Goal: Browse casually: Explore the website without a specific task or goal

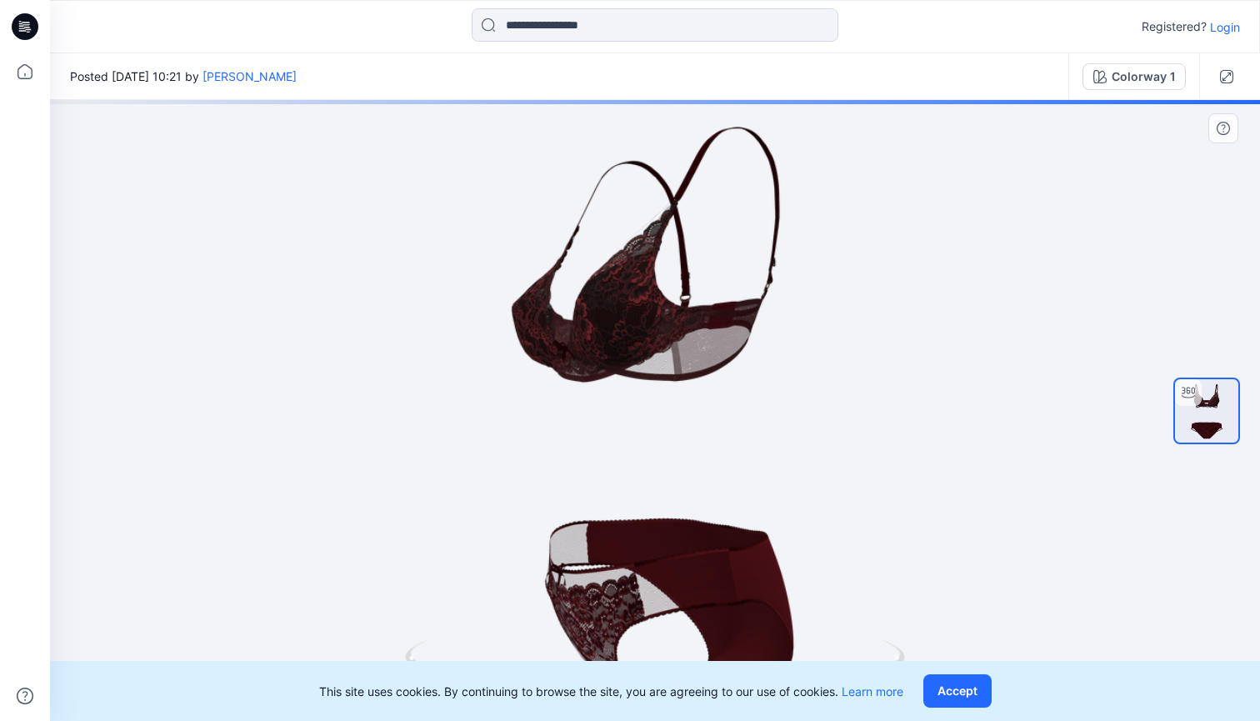
drag, startPoint x: 897, startPoint y: 452, endPoint x: 865, endPoint y: 450, distance: 31.7
click at [865, 450] on div at bounding box center [655, 410] width 1210 height 621
click at [978, 698] on button "Accept" at bounding box center [958, 690] width 68 height 33
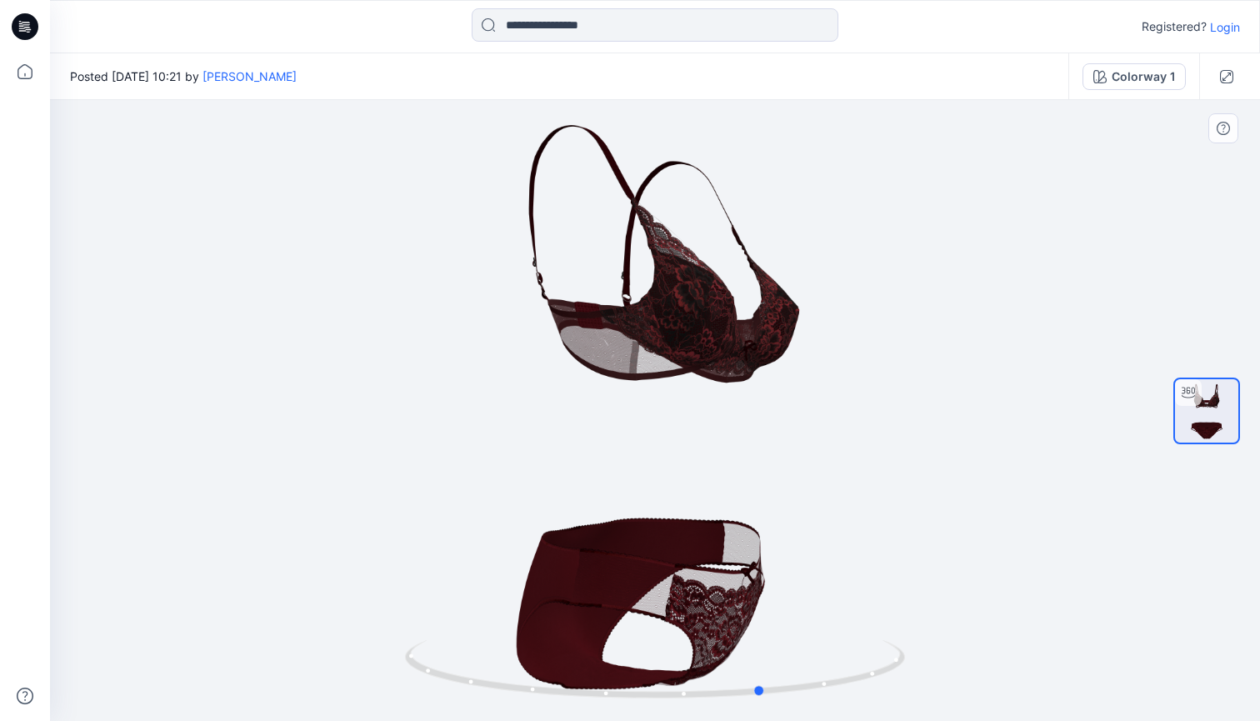
drag, startPoint x: 911, startPoint y: 396, endPoint x: 1079, endPoint y: 430, distance: 171.8
click at [1079, 430] on div at bounding box center [655, 410] width 1210 height 621
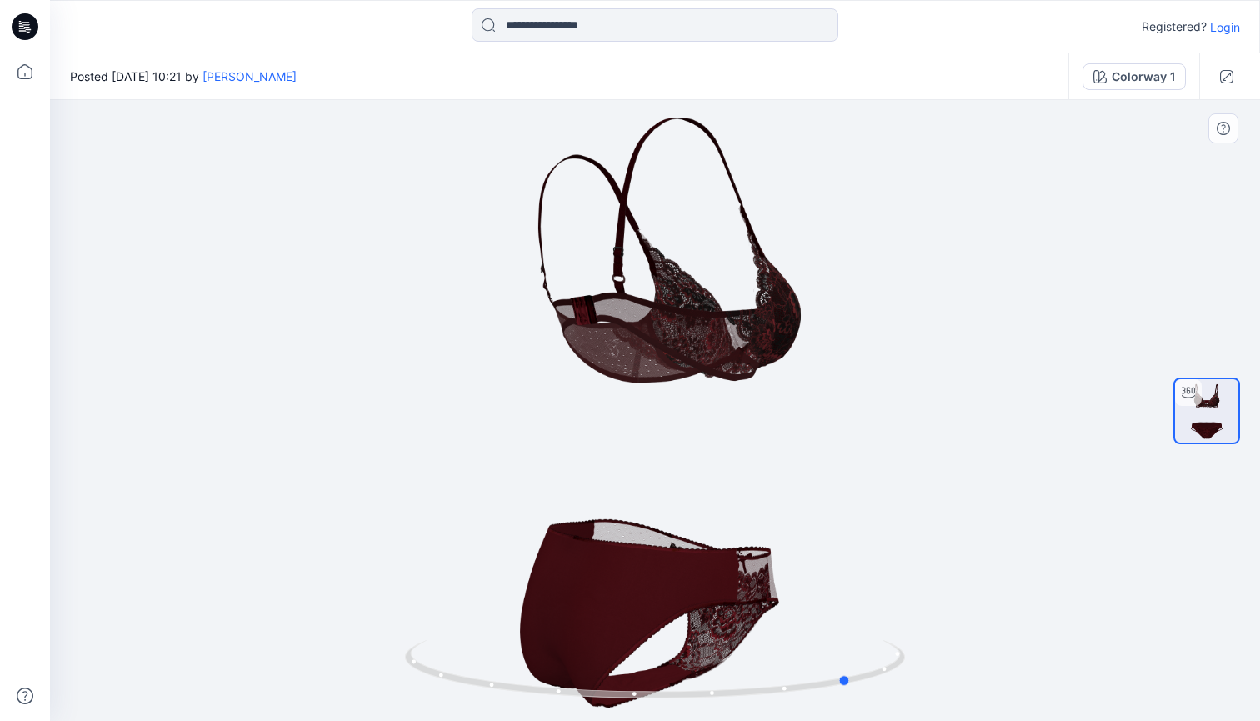
drag, startPoint x: 773, startPoint y: 433, endPoint x: 966, endPoint y: 429, distance: 193.4
click at [969, 429] on div at bounding box center [655, 410] width 1210 height 621
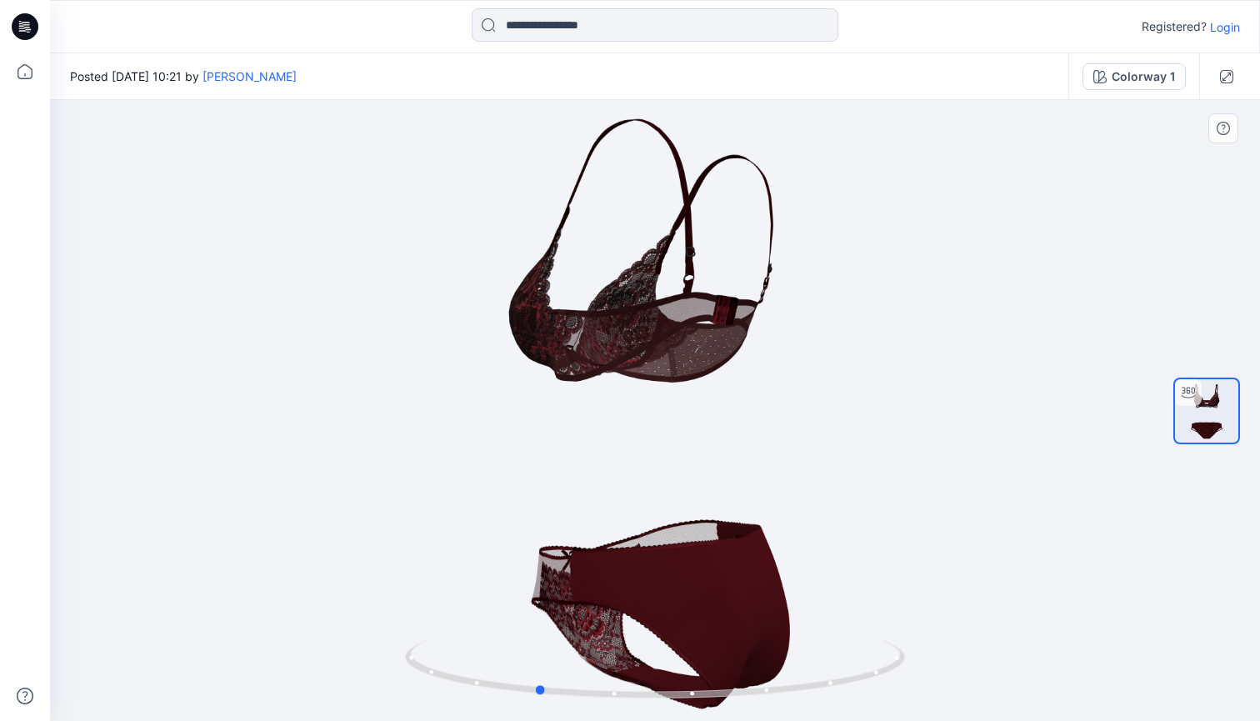
drag, startPoint x: 635, startPoint y: 417, endPoint x: 608, endPoint y: 457, distance: 48.1
click at [608, 457] on div at bounding box center [655, 410] width 1210 height 621
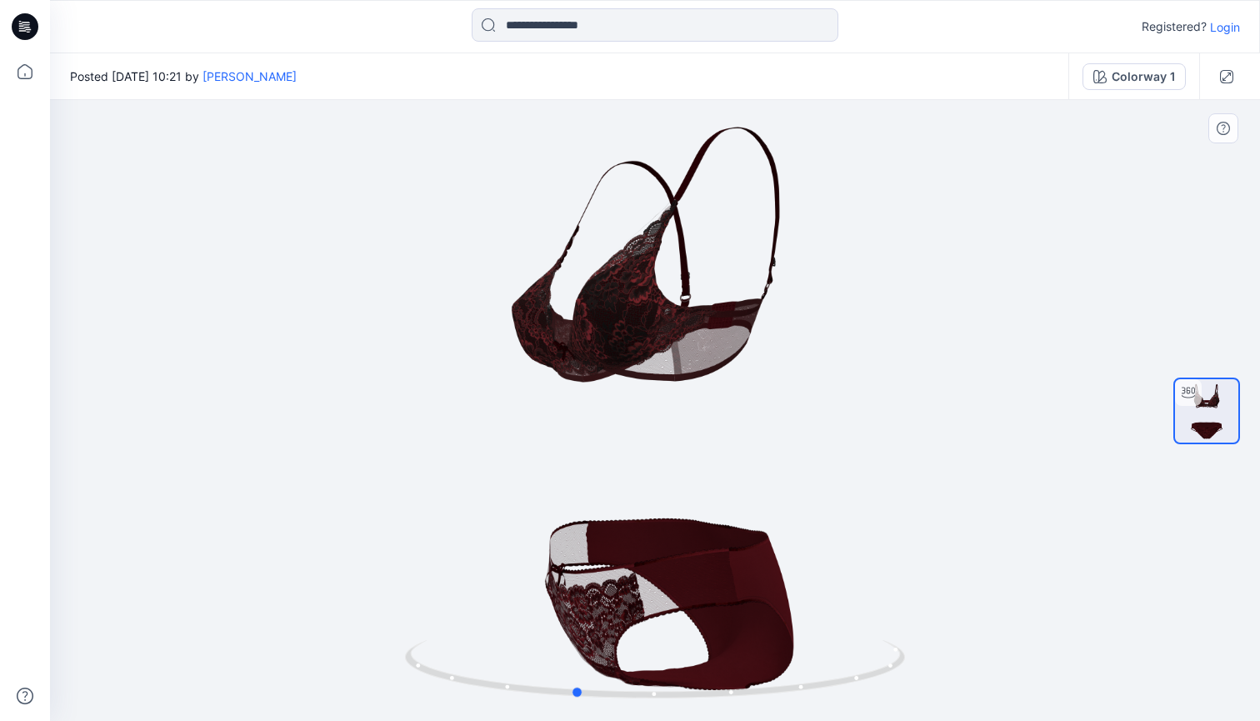
drag, startPoint x: 808, startPoint y: 488, endPoint x: 340, endPoint y: 518, distance: 469.4
click at [340, 518] on div at bounding box center [655, 410] width 1210 height 621
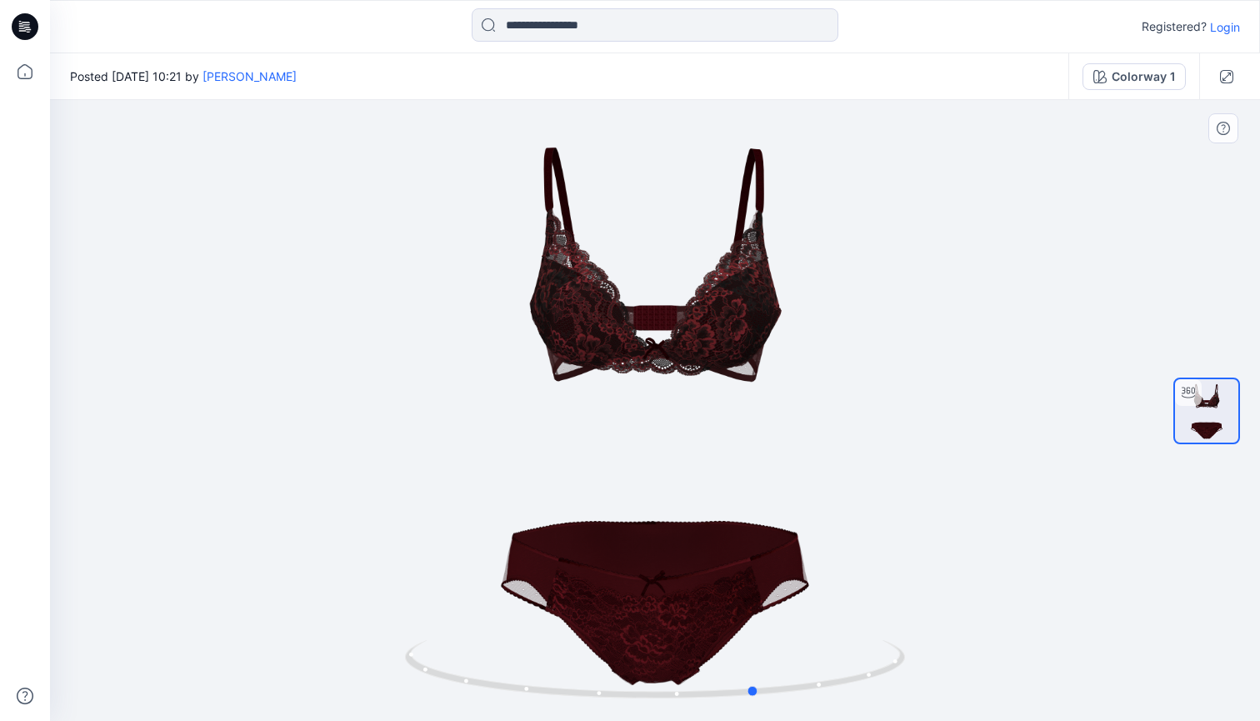
drag, startPoint x: 725, startPoint y: 494, endPoint x: 401, endPoint y: 488, distance: 324.3
click at [356, 504] on div at bounding box center [655, 410] width 1210 height 621
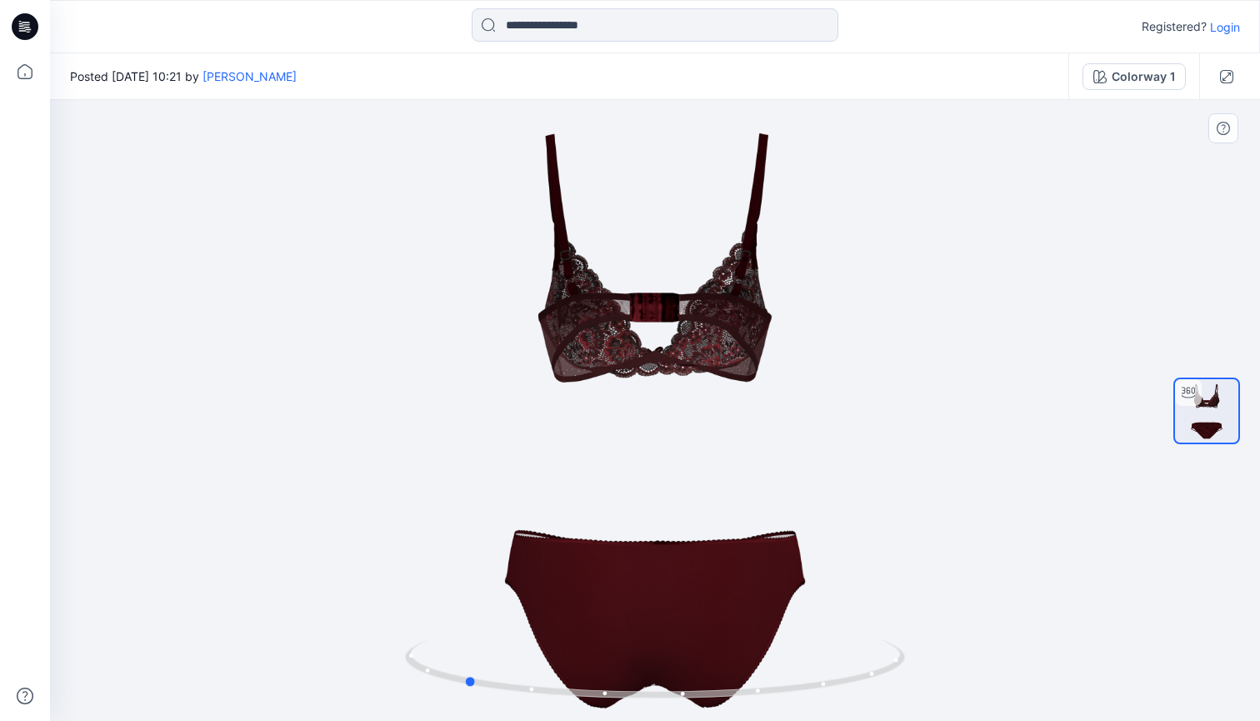
drag, startPoint x: 788, startPoint y: 429, endPoint x: 469, endPoint y: 470, distance: 321.0
click at [470, 469] on div at bounding box center [655, 410] width 1210 height 621
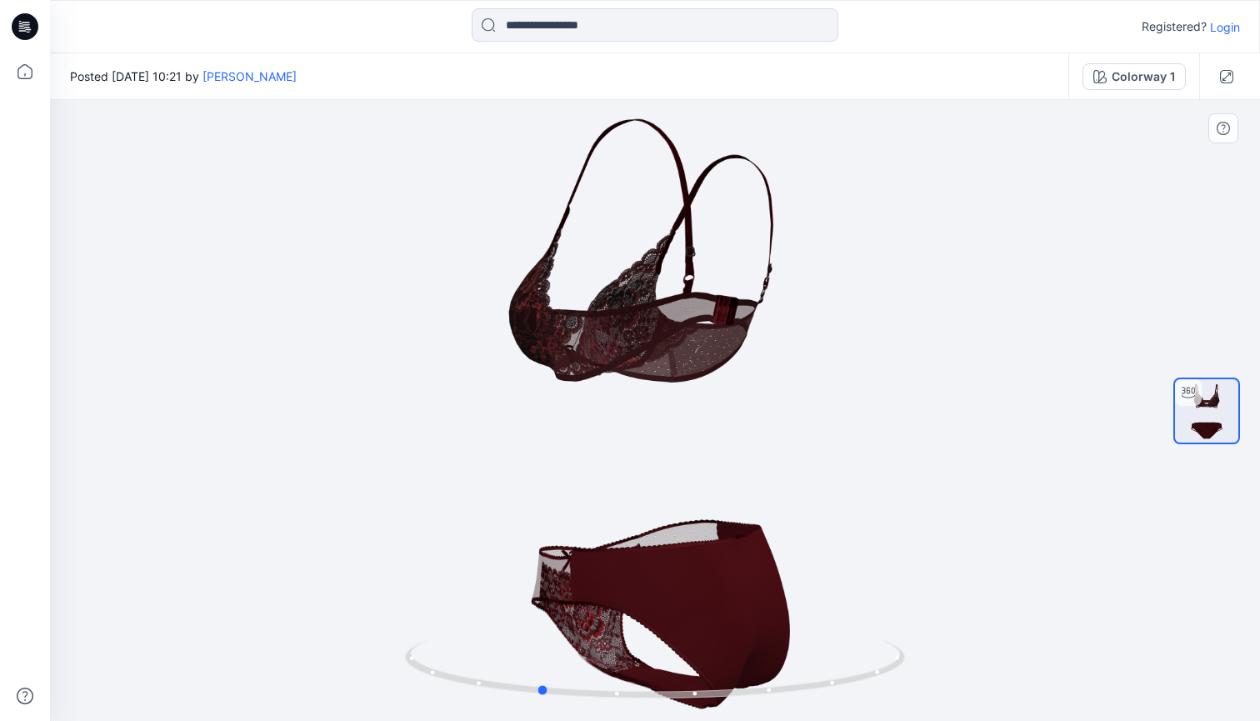
drag, startPoint x: 823, startPoint y: 400, endPoint x: 386, endPoint y: 446, distance: 439.2
click at [385, 446] on div at bounding box center [655, 410] width 1210 height 621
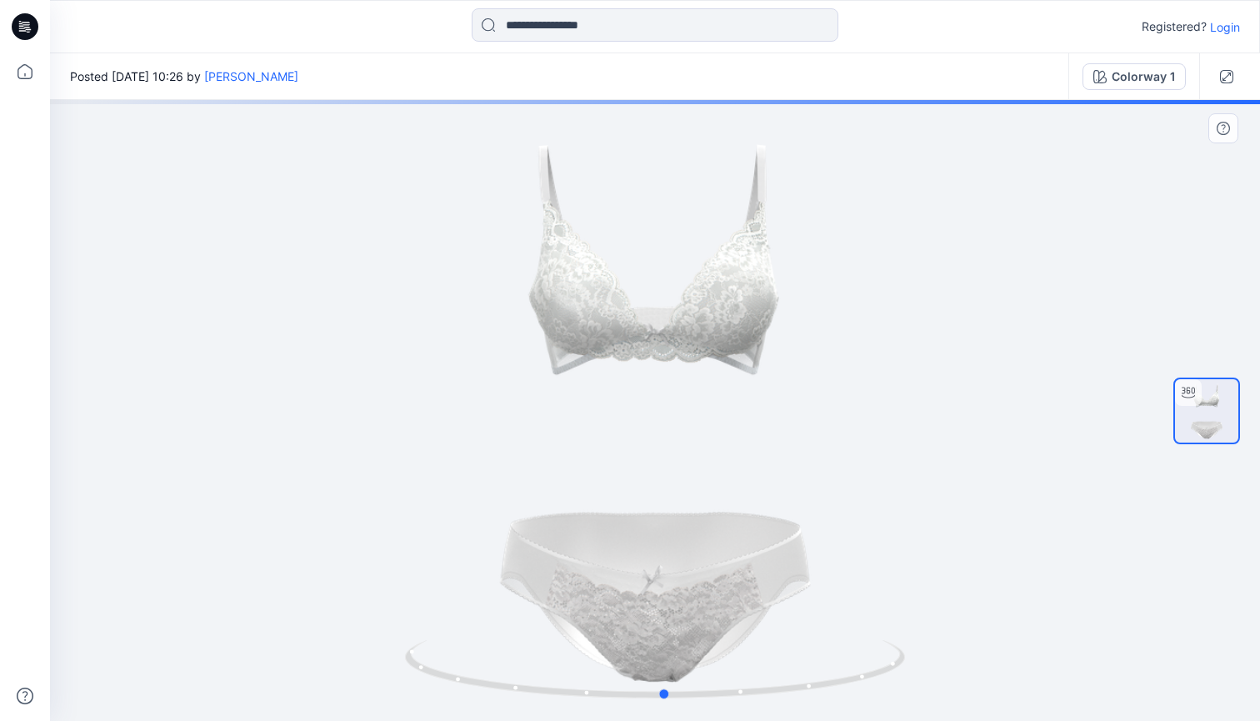
drag, startPoint x: 763, startPoint y: 455, endPoint x: 773, endPoint y: 468, distance: 16.7
click at [773, 468] on div at bounding box center [655, 410] width 1210 height 621
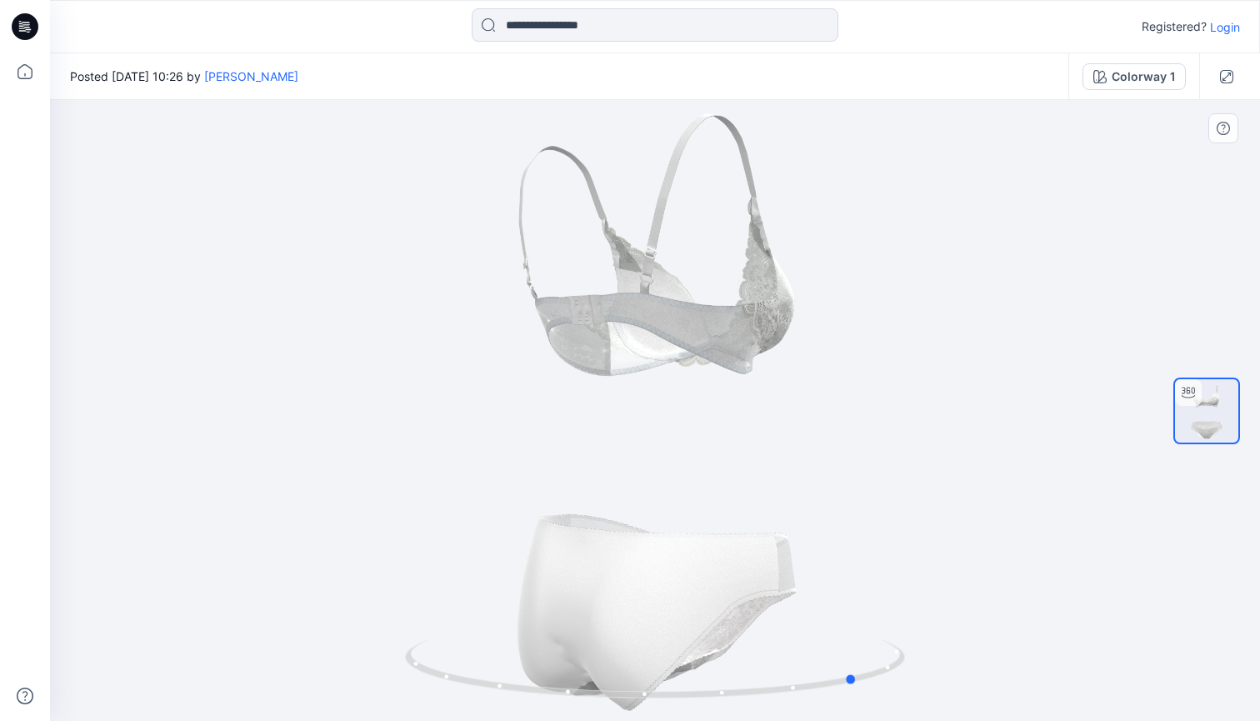
drag, startPoint x: 878, startPoint y: 454, endPoint x: 571, endPoint y: 506, distance: 311.1
click at [571, 506] on div at bounding box center [655, 410] width 1210 height 621
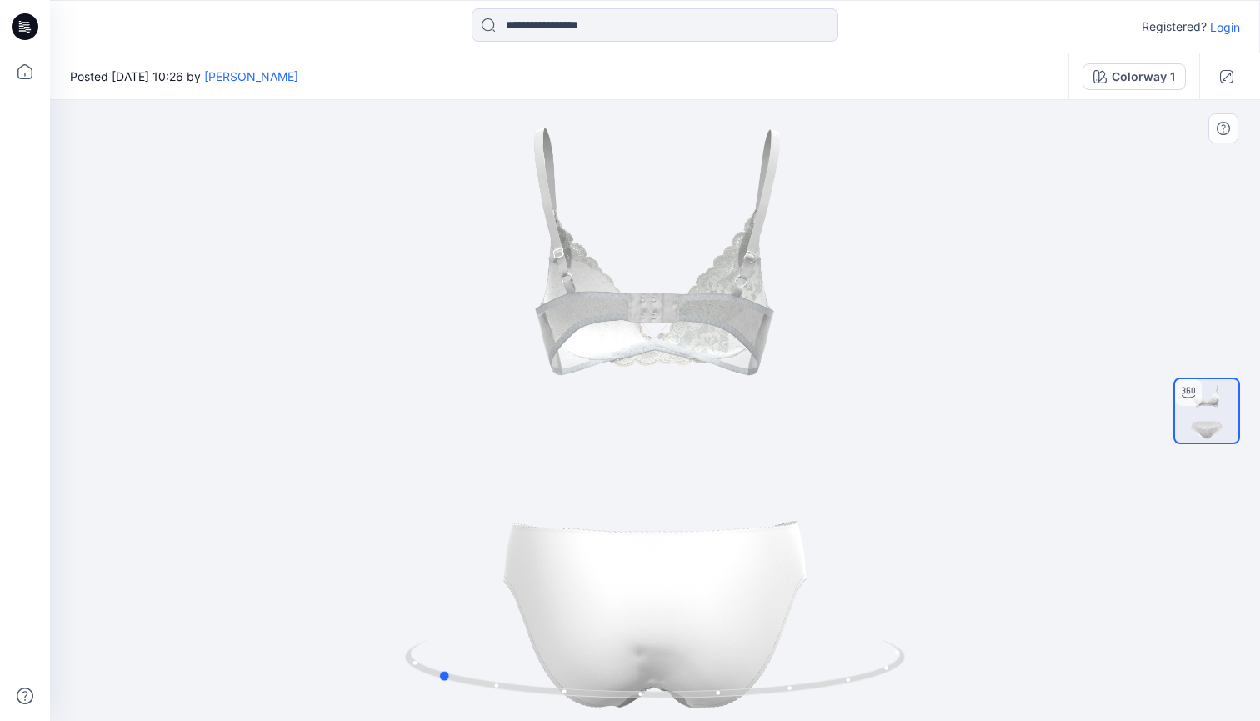
drag, startPoint x: 879, startPoint y: 473, endPoint x: 494, endPoint y: 499, distance: 385.2
click at [472, 508] on div at bounding box center [655, 410] width 1210 height 621
drag, startPoint x: 884, startPoint y: 446, endPoint x: 452, endPoint y: 506, distance: 436.7
click at [393, 517] on div at bounding box center [655, 410] width 1210 height 621
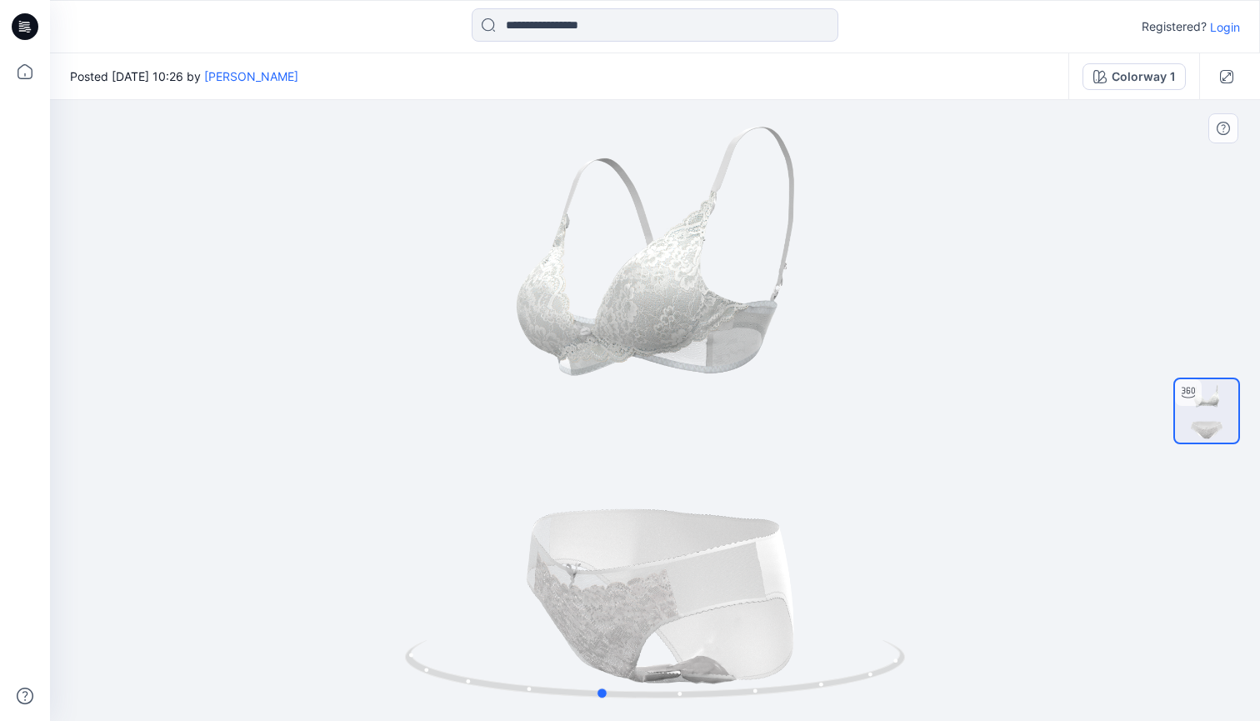
drag, startPoint x: 766, startPoint y: 467, endPoint x: 549, endPoint y: 473, distance: 216.8
click at [487, 489] on div at bounding box center [655, 410] width 1210 height 621
